Goal: Task Accomplishment & Management: Use online tool/utility

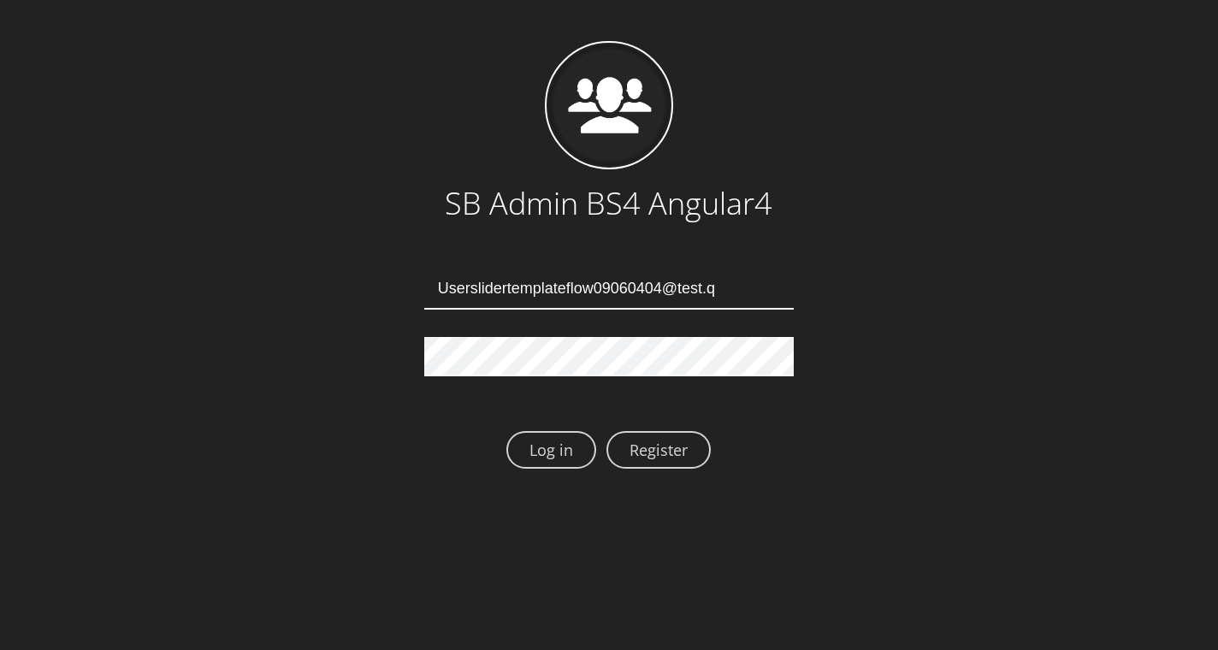
type input "[EMAIL_ADDRESS][DOMAIN_NAME]"
type input "Userslidertemplateflow09060409@test.qa"
